Goal: Check status: Check status

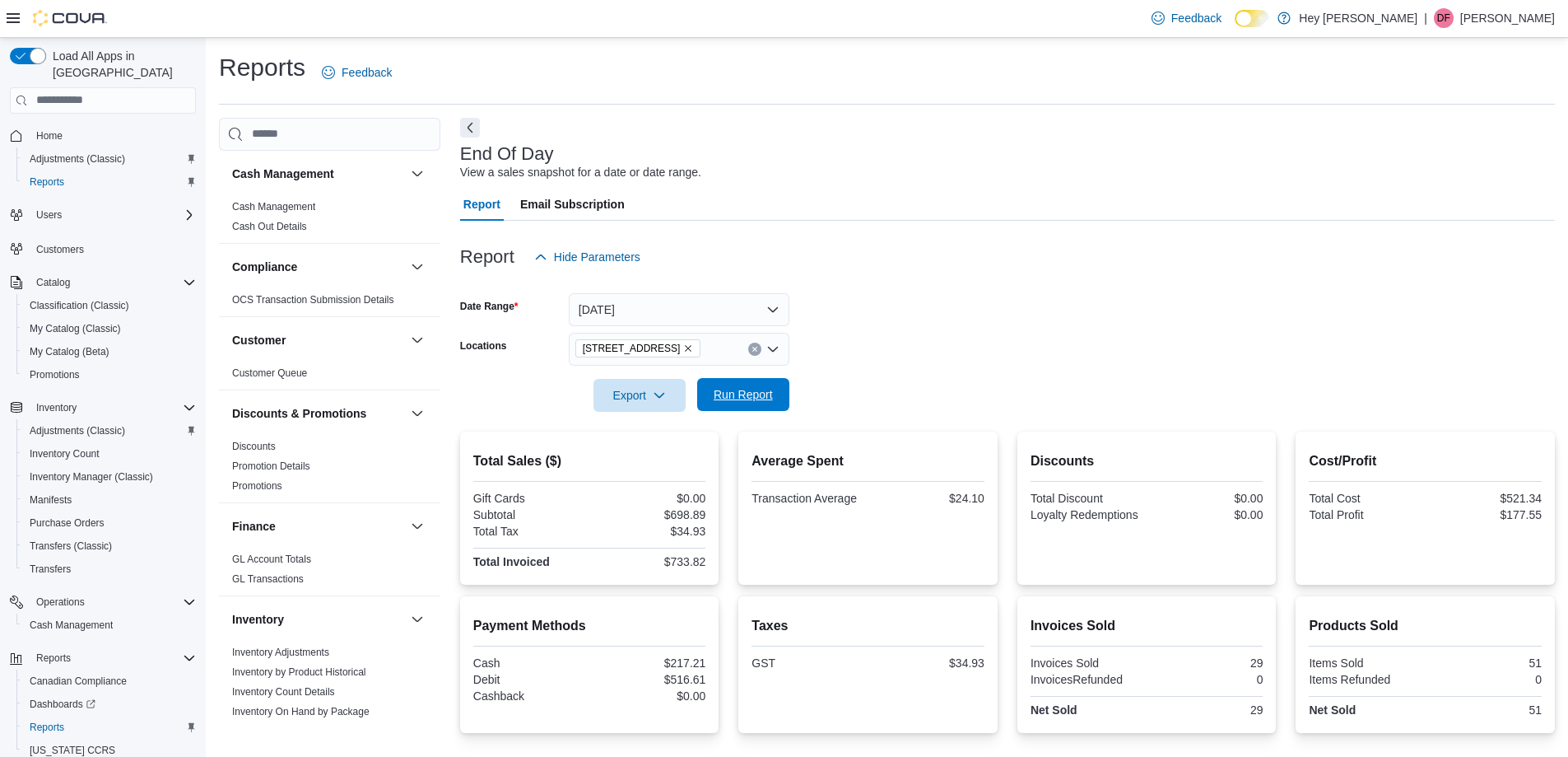
click at [755, 407] on span "Run Report" at bounding box center [743, 394] width 73 height 33
click at [755, 389] on span "Run Report" at bounding box center [744, 394] width 60 height 17
click at [749, 392] on span "Run Report" at bounding box center [744, 394] width 60 height 17
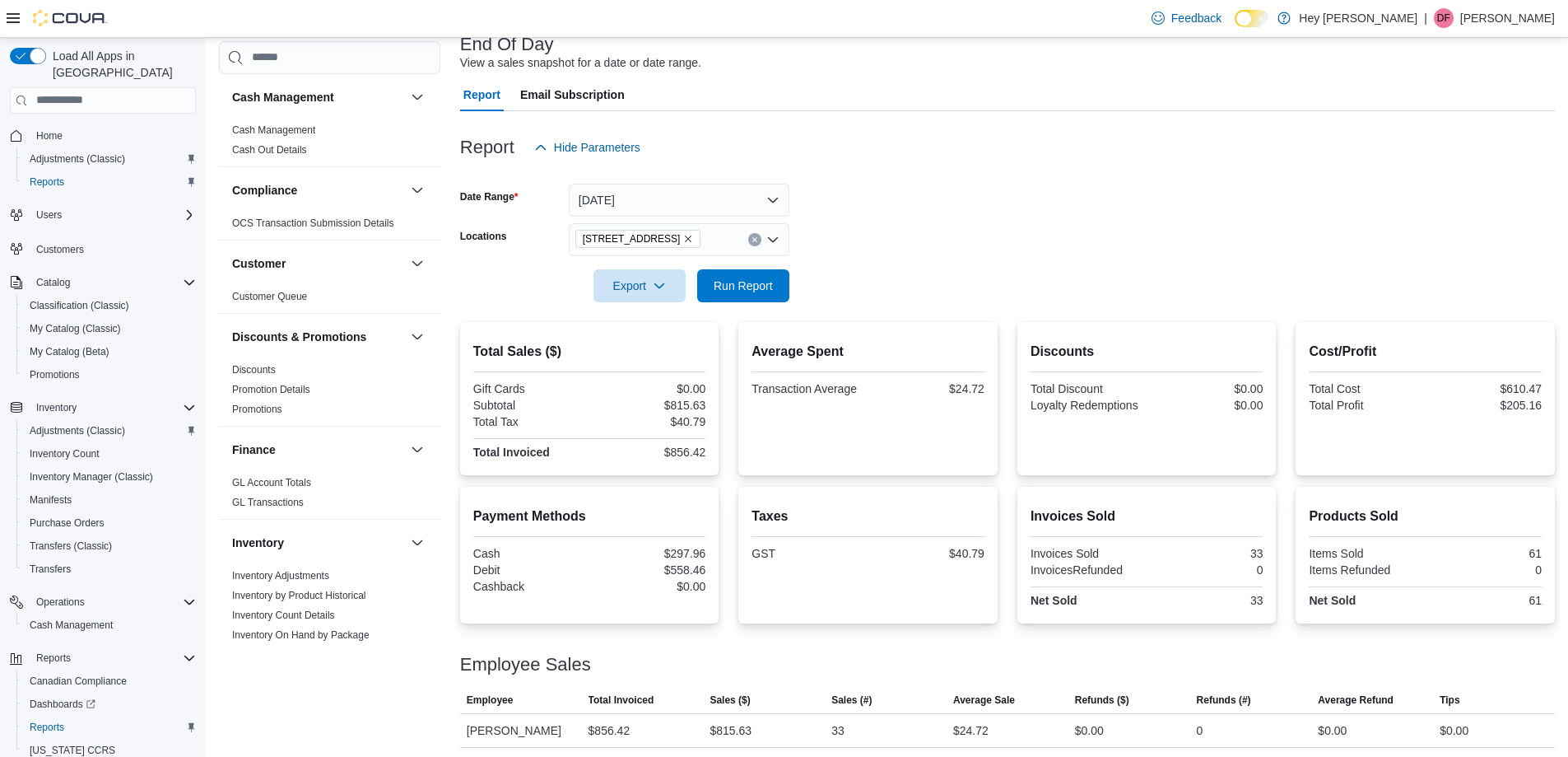
scroll to position [114, 0]
